Goal: Share content

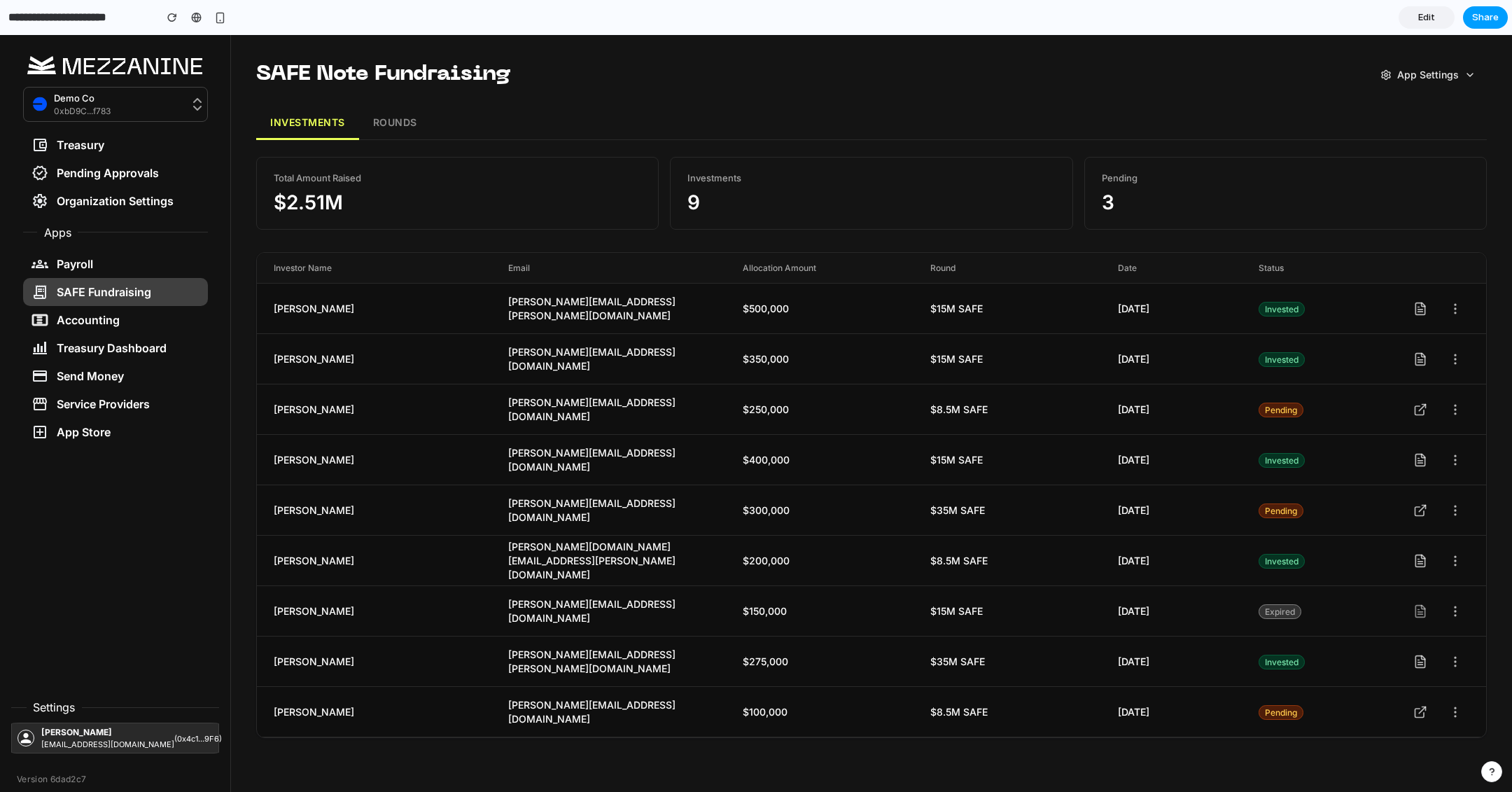
click at [1494, 17] on span "Share" at bounding box center [1484, 18] width 27 height 14
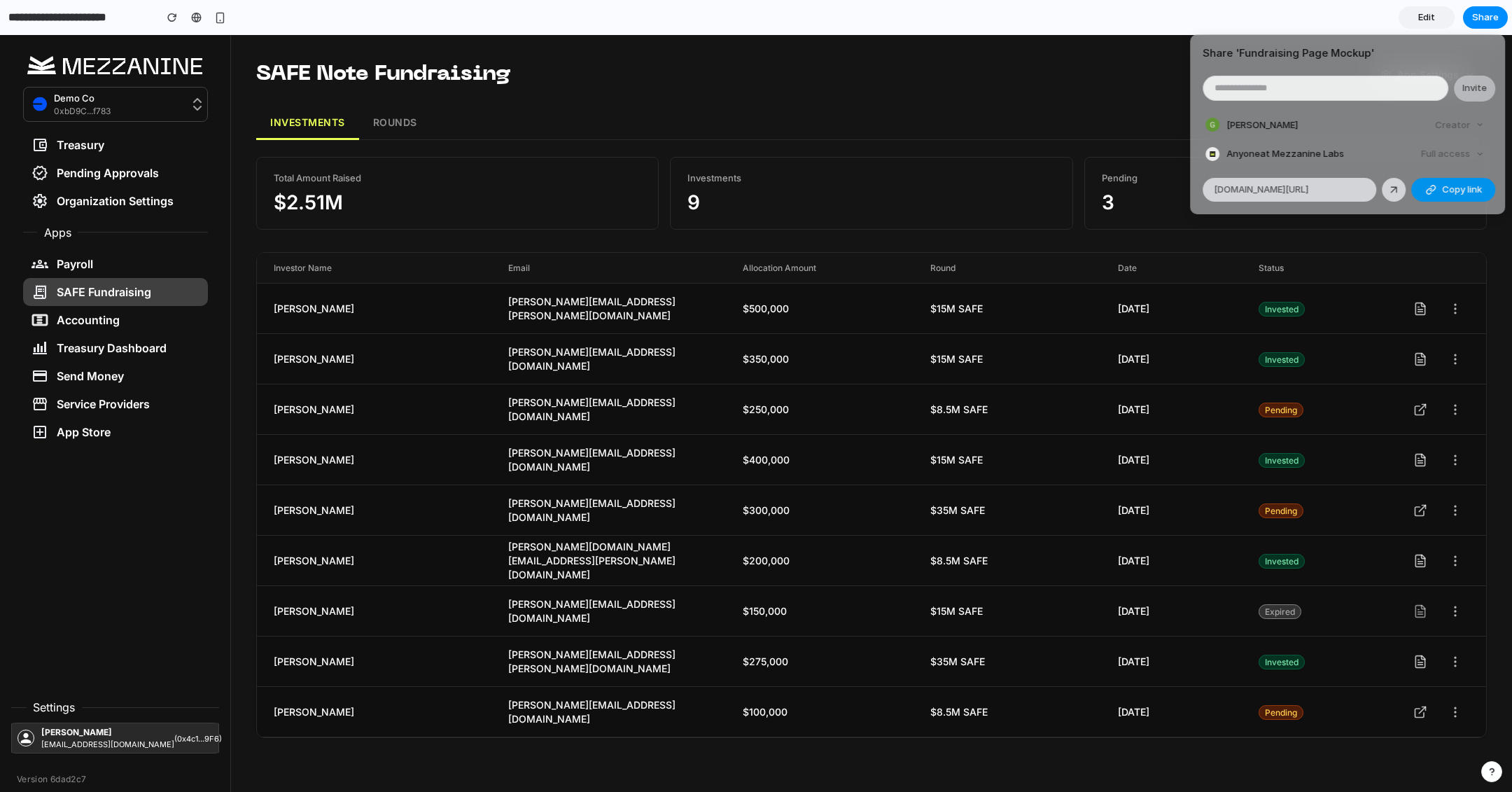
click at [1459, 187] on span "Copy link" at bounding box center [1462, 190] width 40 height 14
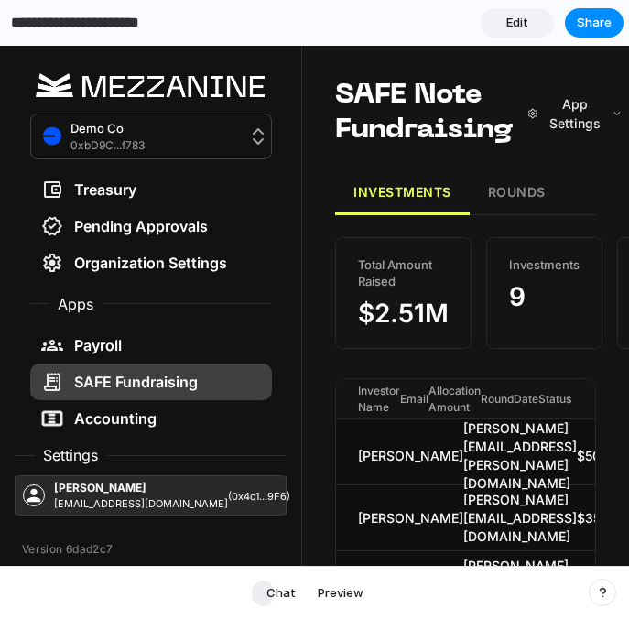
click at [420, 20] on section "**********" at bounding box center [312, 23] width 624 height 46
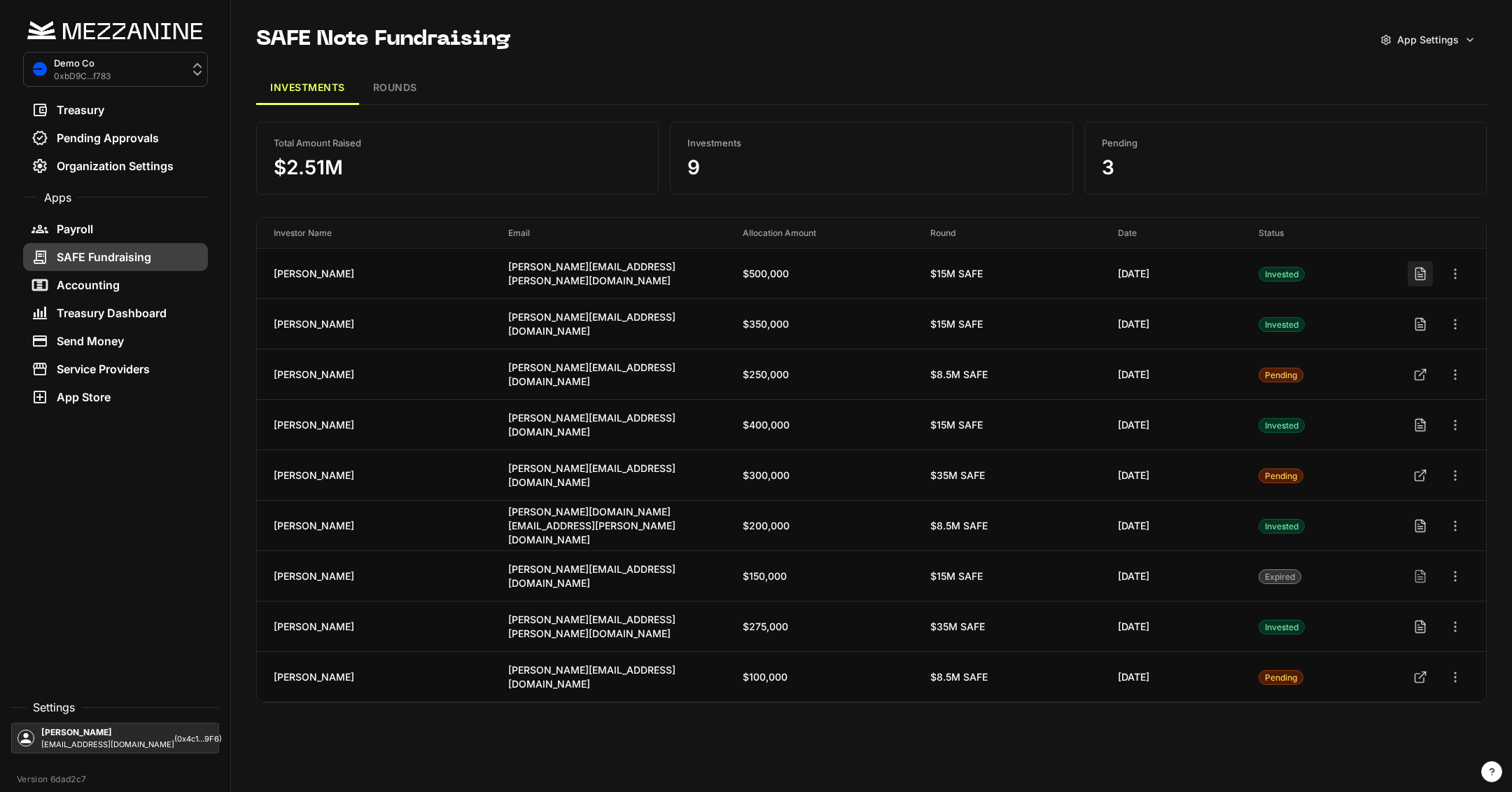
click at [1423, 278] on icon at bounding box center [1420, 274] width 14 height 14
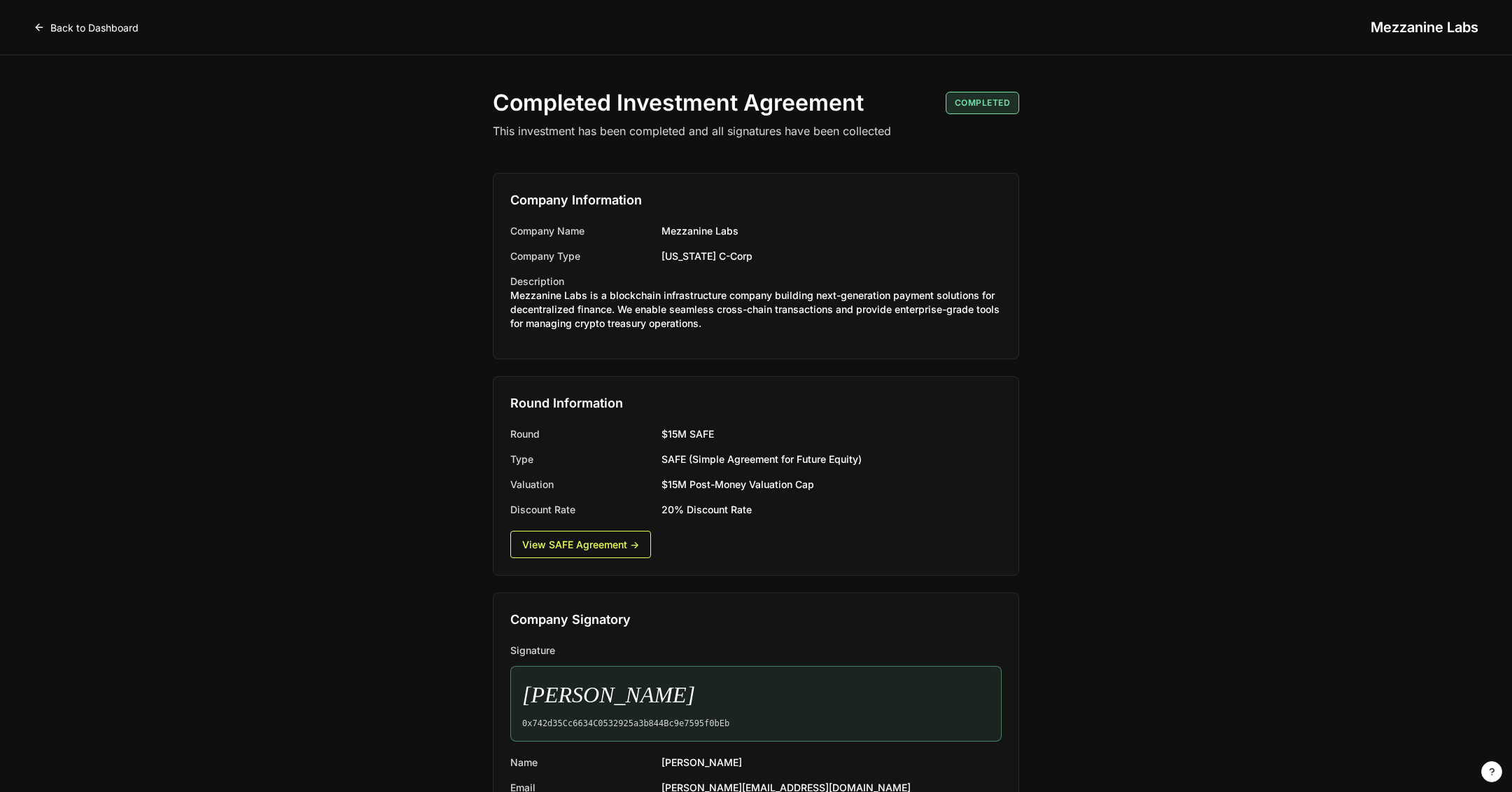
click at [70, 29] on link "Back to Dashboard" at bounding box center [86, 28] width 105 height 15
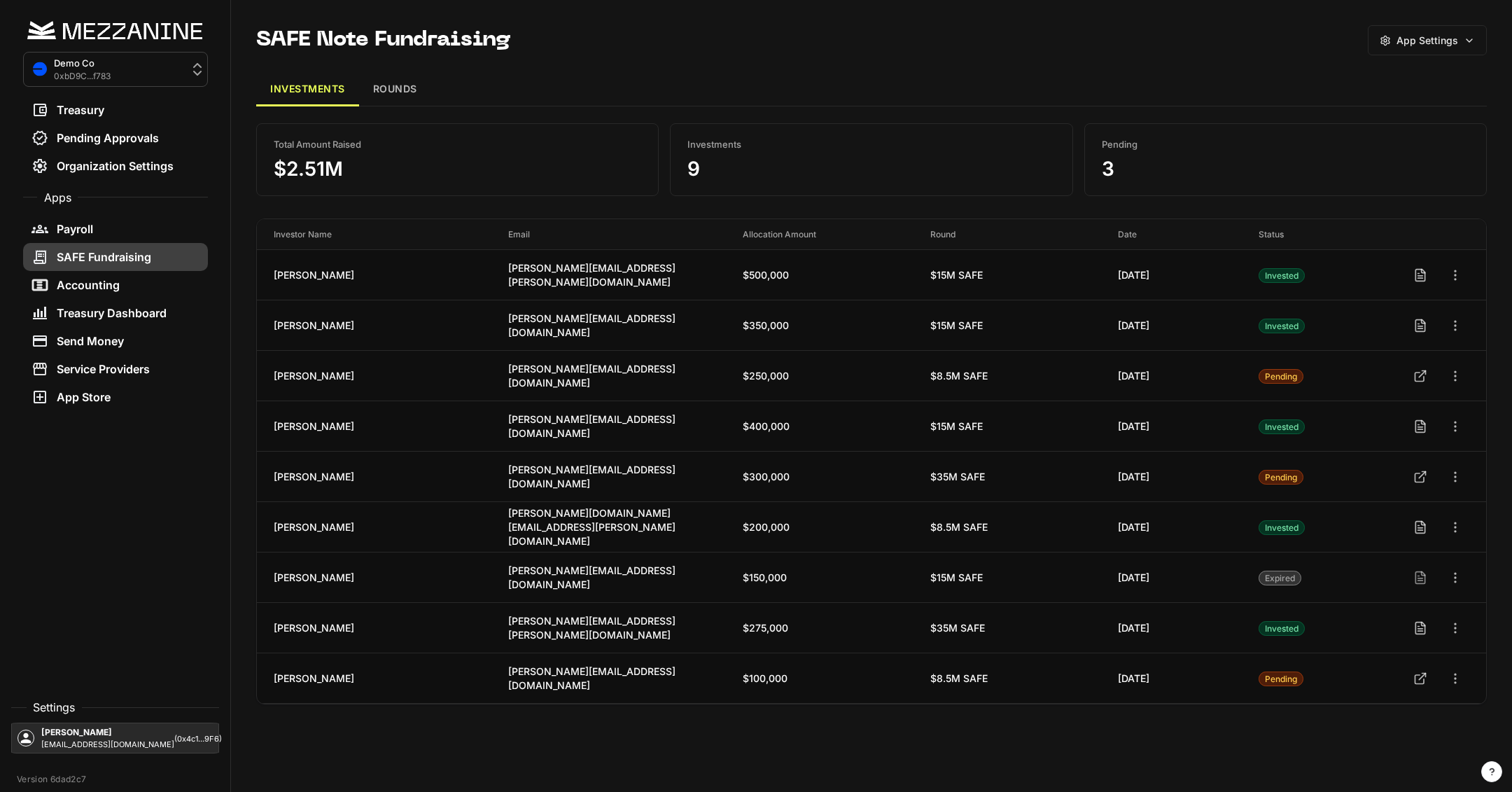
click at [410, 87] on button "ROUNDS" at bounding box center [395, 89] width 72 height 34
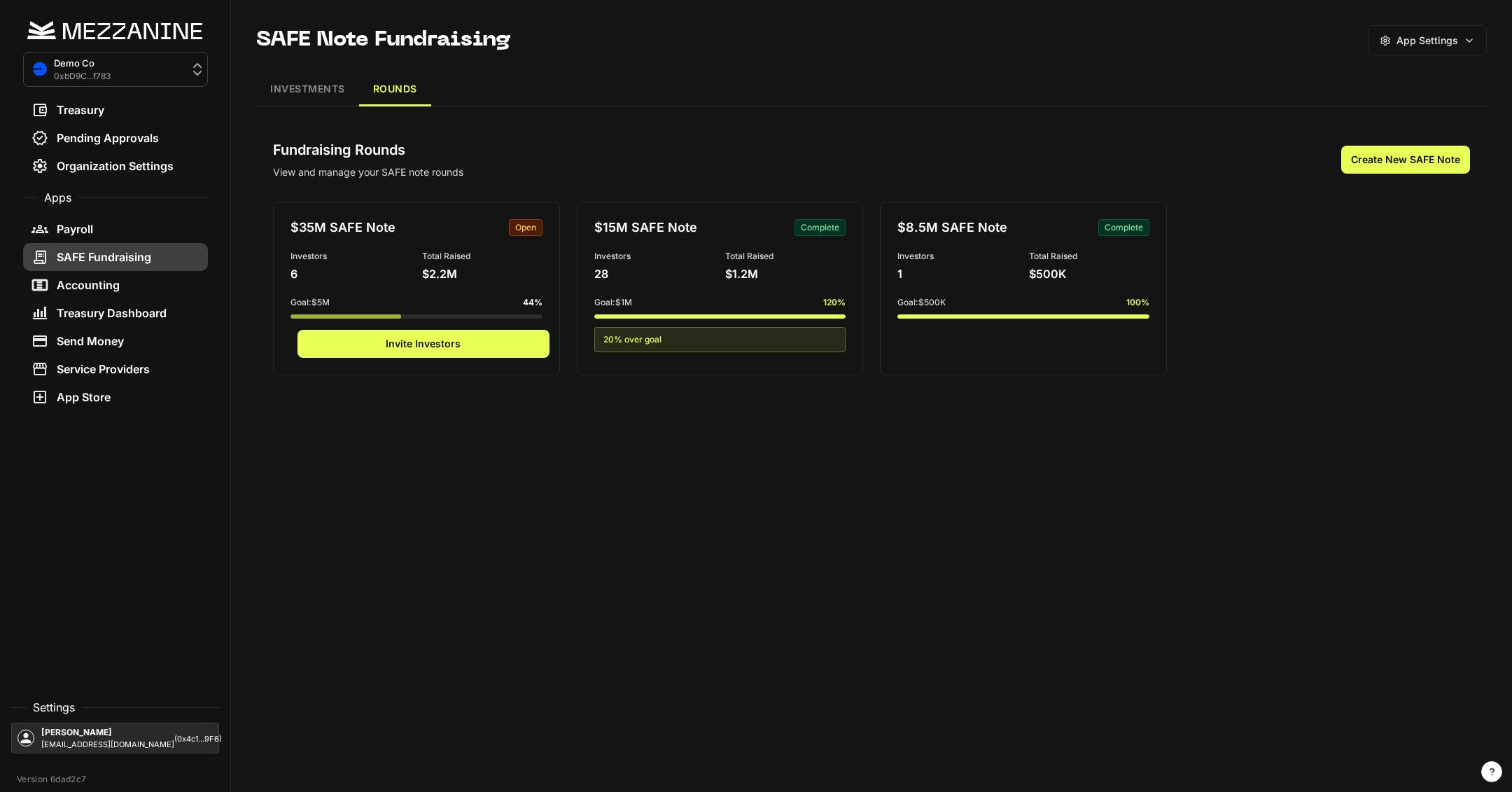
click at [1384, 158] on button "Create New SAFE Note" at bounding box center [1405, 160] width 129 height 28
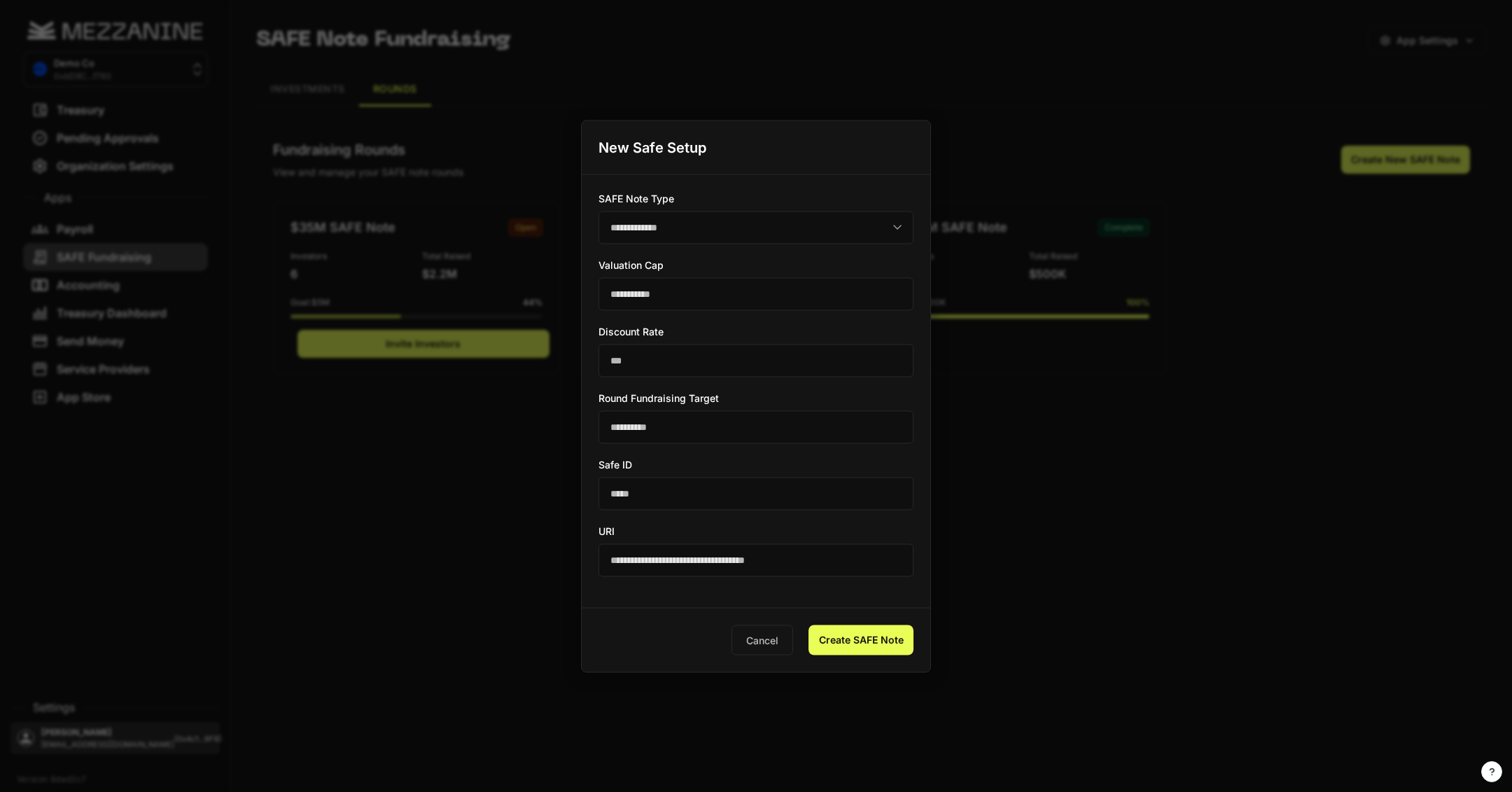
click at [1093, 128] on div at bounding box center [756, 396] width 1512 height 792
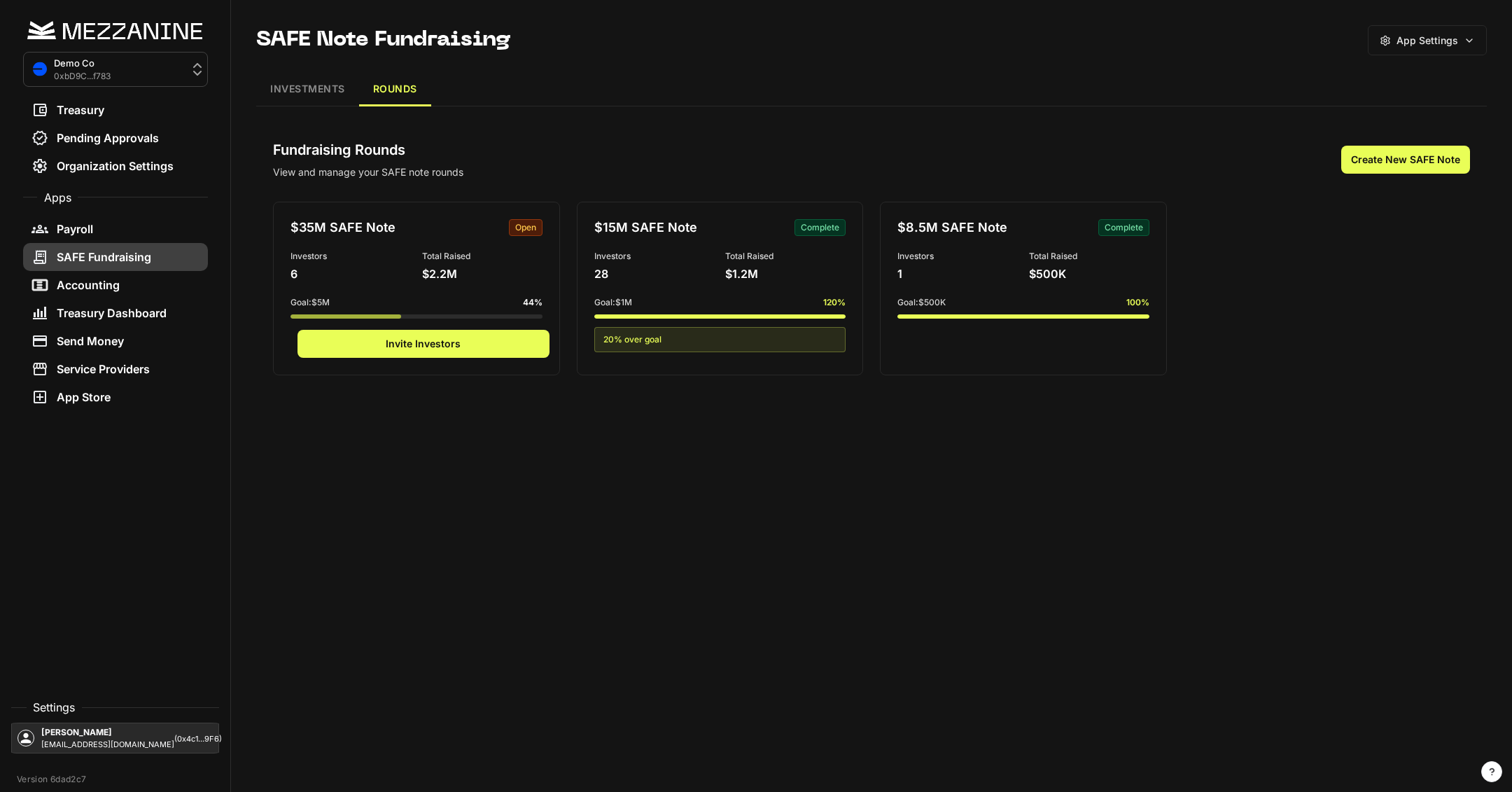
click at [938, 63] on div "SAFE Note Fundraising App Settings INVESTMENTS ROUNDS Fundraising Rounds View a…" at bounding box center [871, 209] width 1281 height 417
